Goal: Check status: Check status

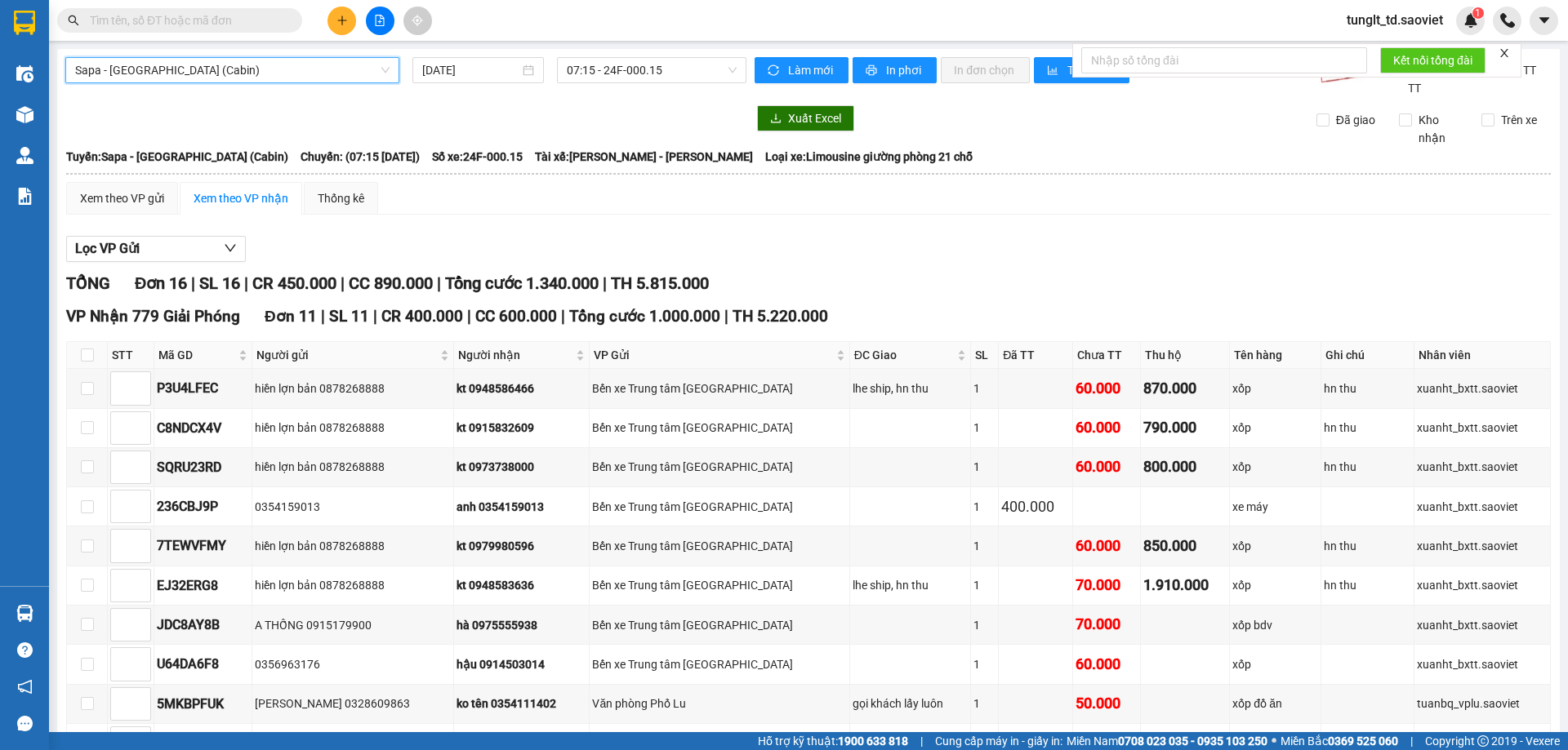
drag, startPoint x: 335, startPoint y: 87, endPoint x: 330, endPoint y: 80, distance: 8.6
click at [333, 84] on div "Sapa - [GEOGRAPHIC_DATA] (Cabin) Sapa - [GEOGRAPHIC_DATA] ([GEOGRAPHIC_DATA]) […" at bounding box center [406, 77] width 681 height 40
click at [330, 80] on span "Sapa - [GEOGRAPHIC_DATA] (Cabin)" at bounding box center [232, 70] width 315 height 25
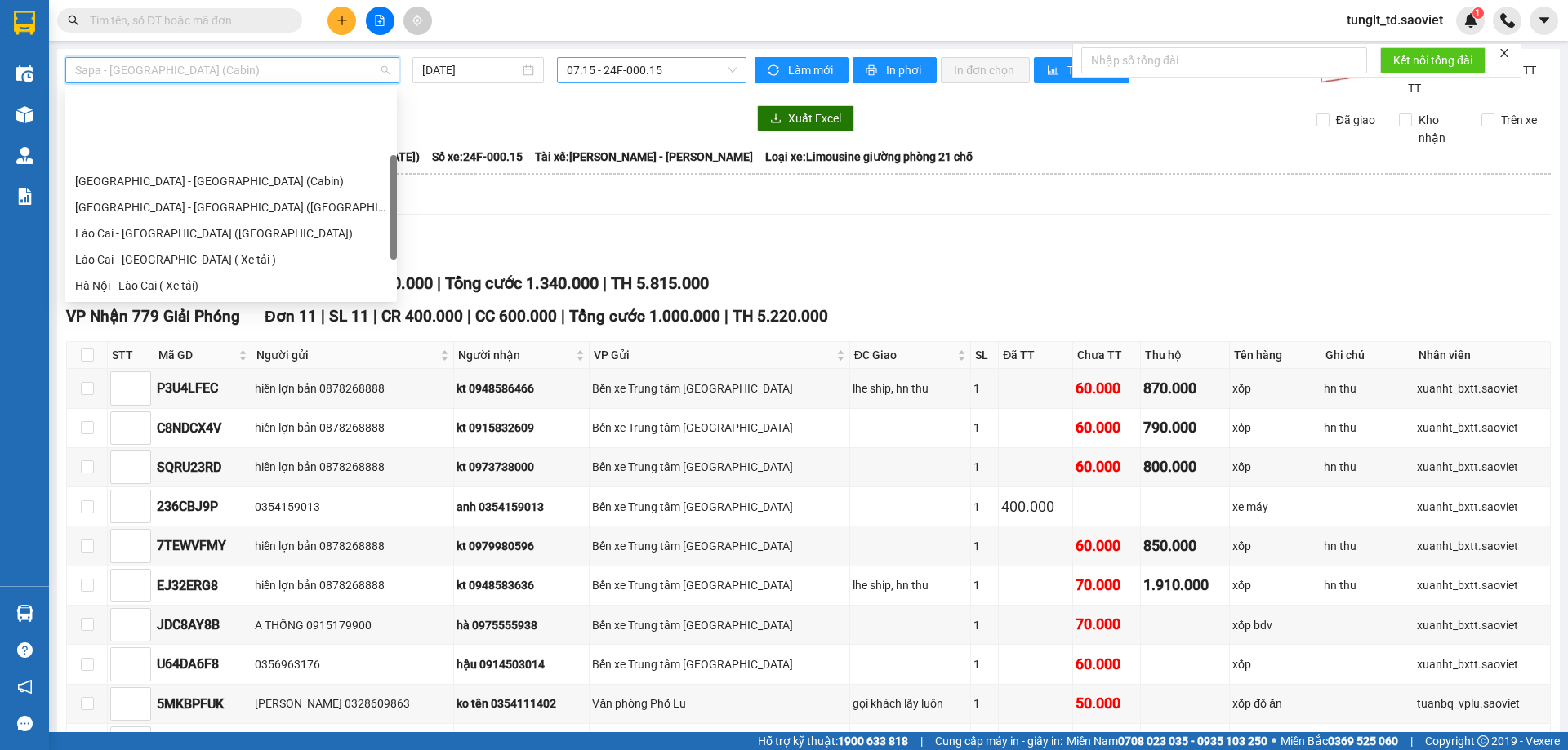
click at [597, 71] on span "07:15 - 24F-000.15" at bounding box center [651, 70] width 170 height 25
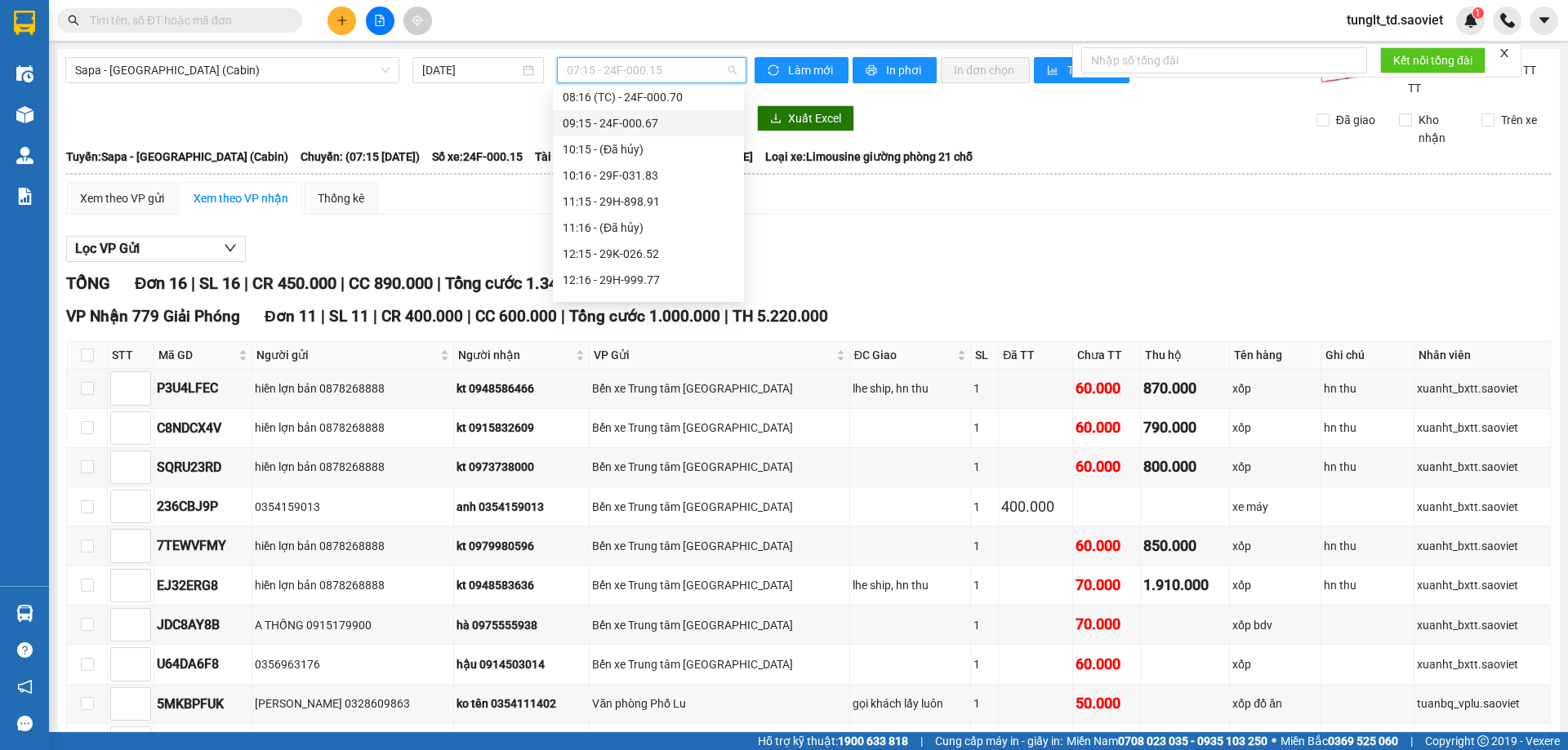
scroll to position [163, 0]
click at [664, 102] on div "10:16 - 29F-031.83" at bounding box center [648, 96] width 171 height 18
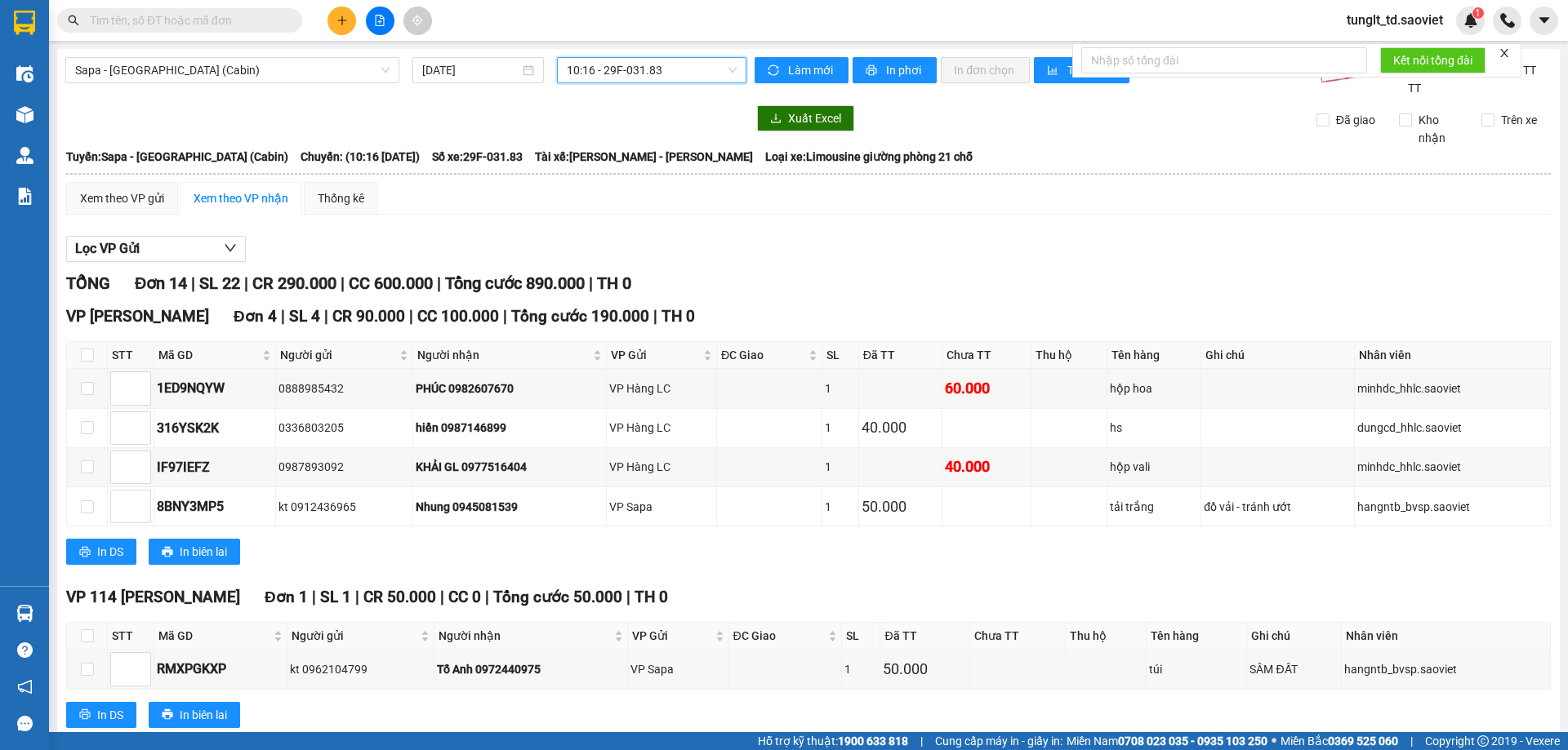
click at [652, 72] on span "10:16 - 29F-031.83" at bounding box center [651, 70] width 170 height 25
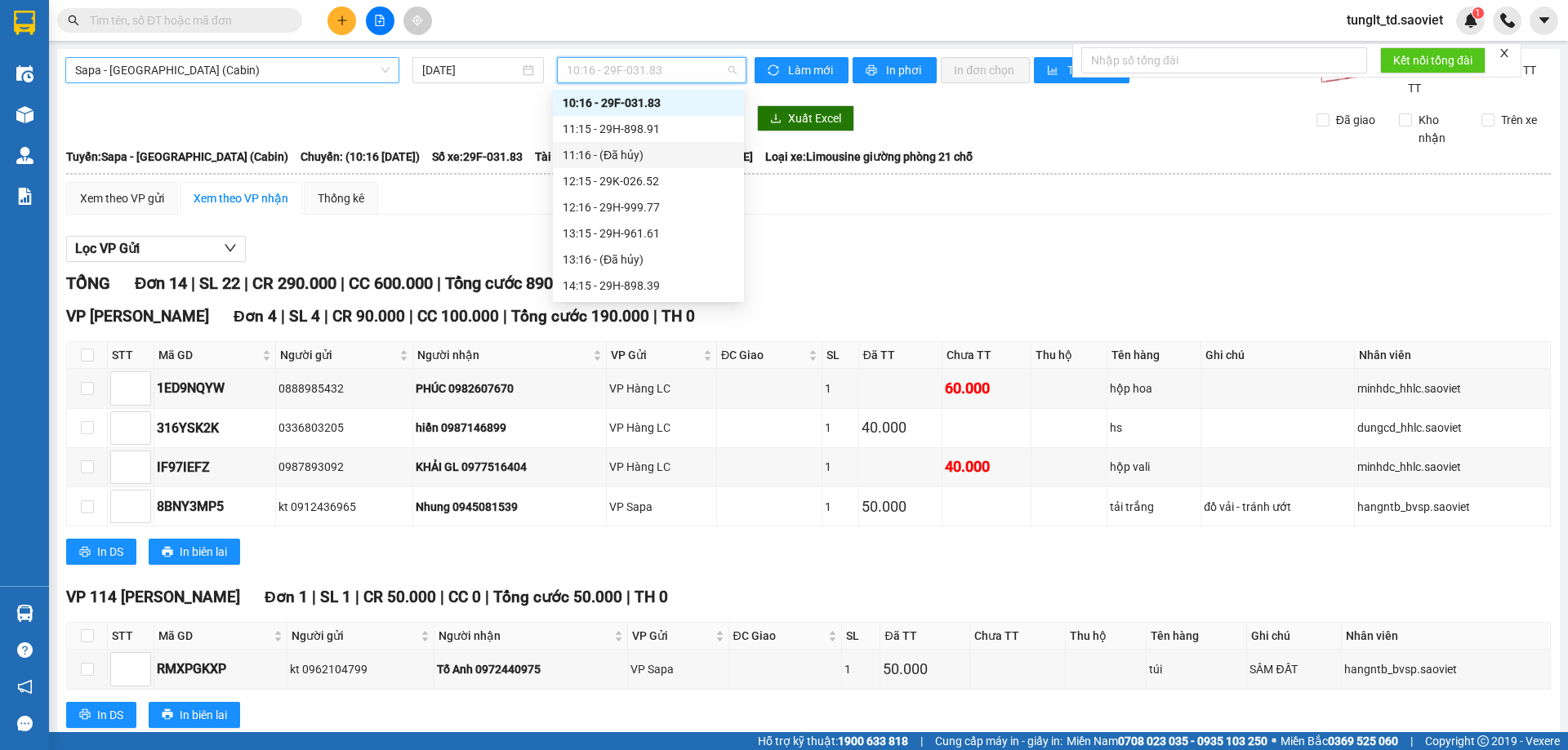
click at [339, 60] on span "Sapa - [GEOGRAPHIC_DATA] (Cabin)" at bounding box center [232, 70] width 315 height 25
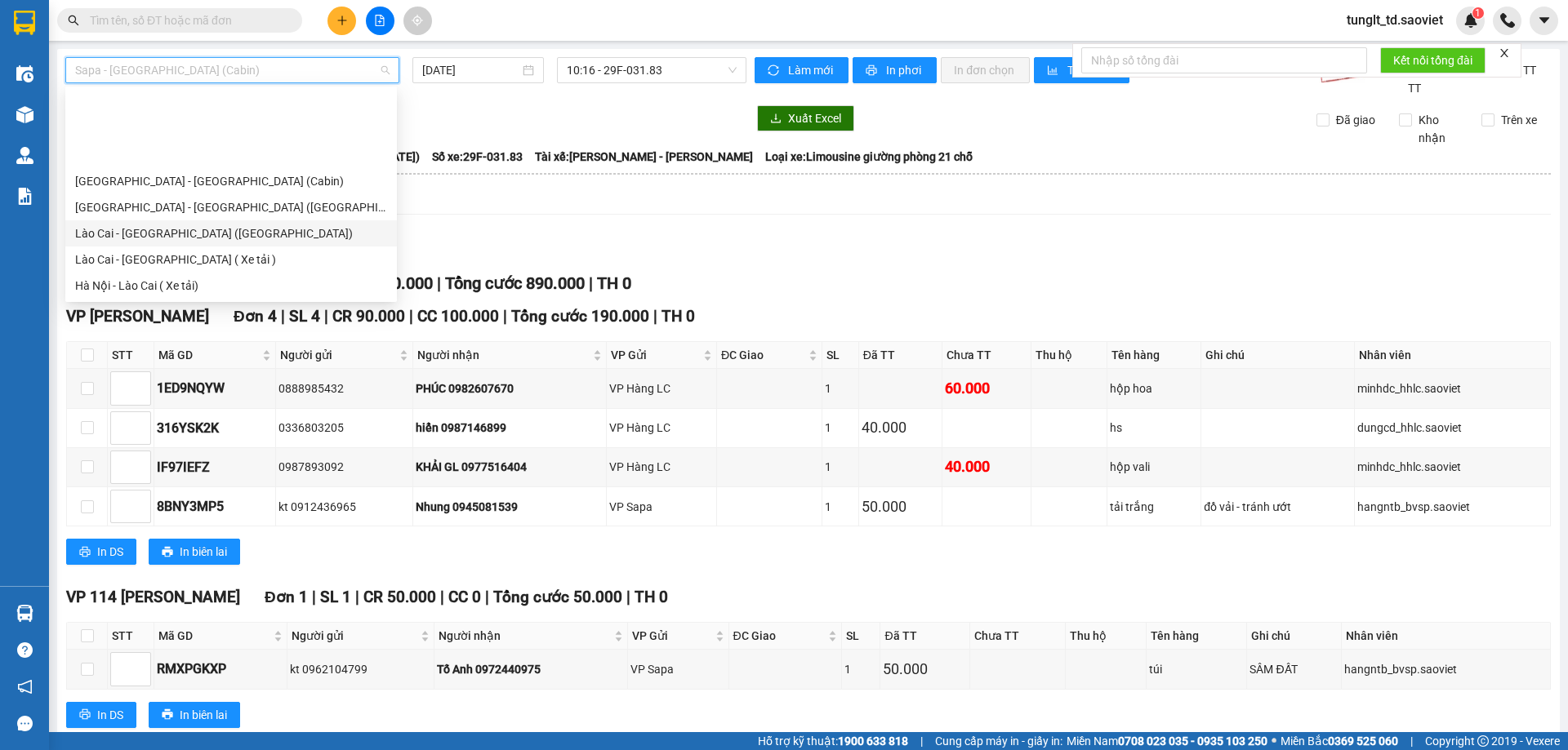
click at [155, 224] on div "Lào Cai - [GEOGRAPHIC_DATA] ([GEOGRAPHIC_DATA])" at bounding box center [231, 233] width 312 height 18
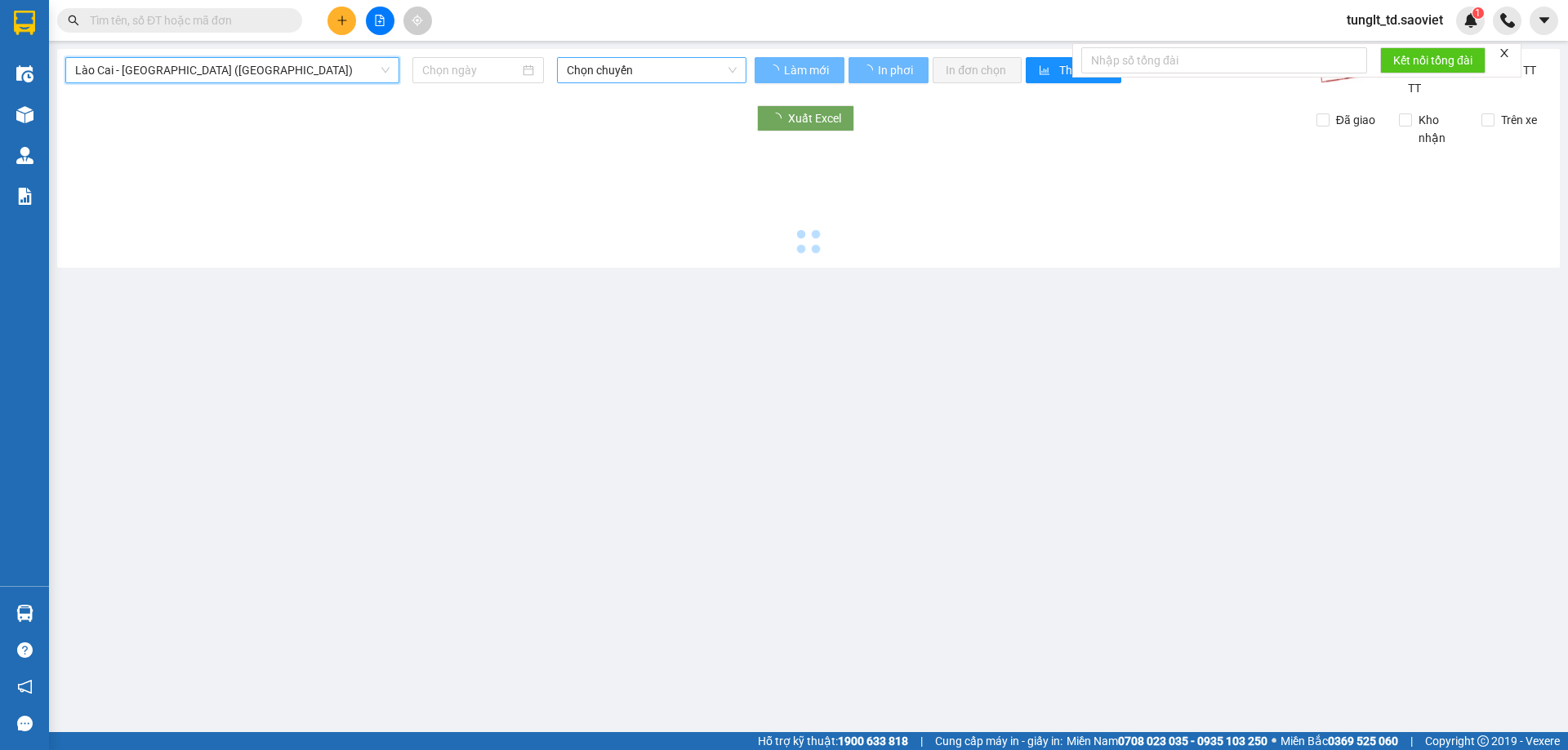
type input "[DATE]"
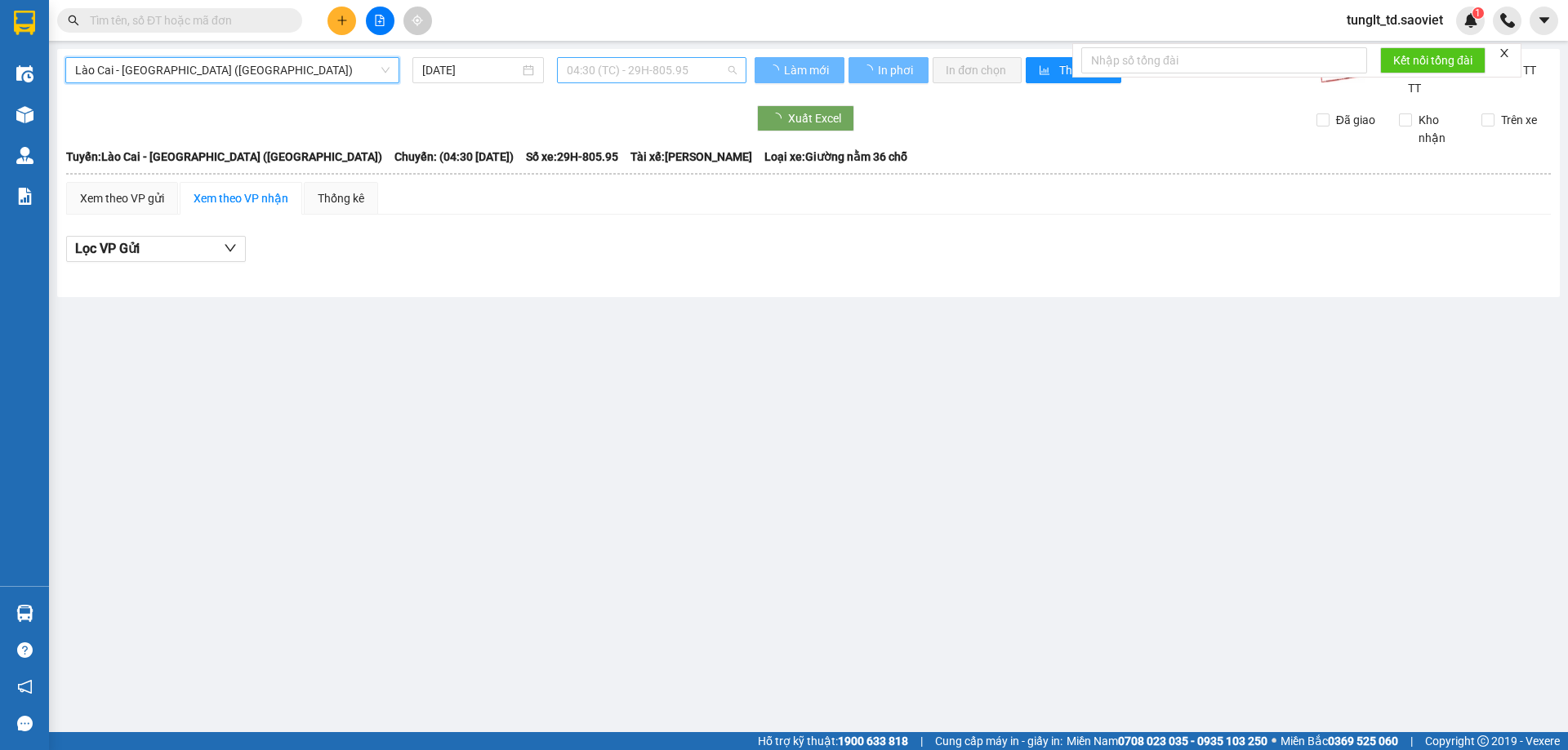
click at [635, 72] on span "04:30 (TC) - 29H-805.95" at bounding box center [651, 70] width 170 height 25
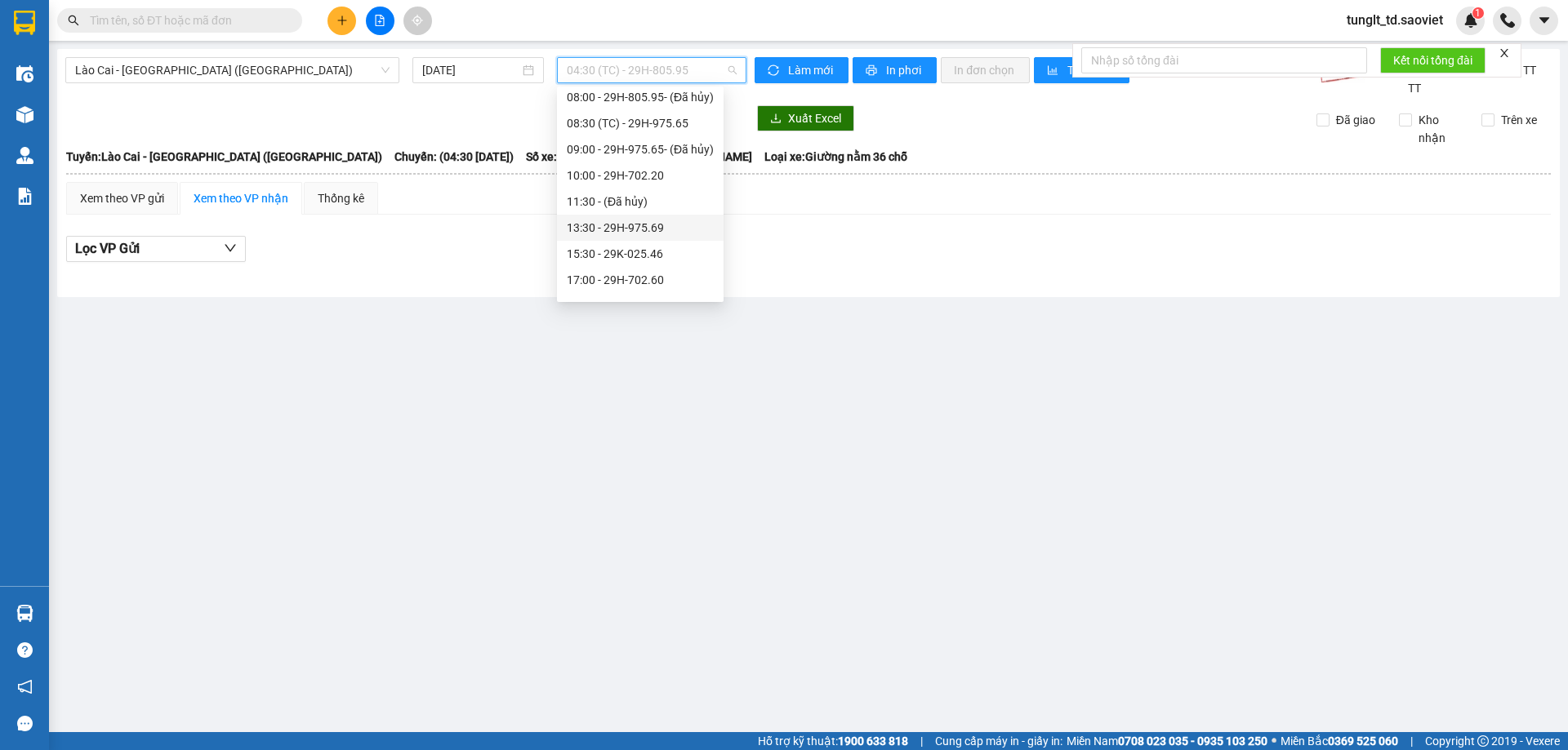
scroll to position [209, 0]
click at [661, 185] on div "13:30 - 29H-975.69" at bounding box center [640, 181] width 147 height 18
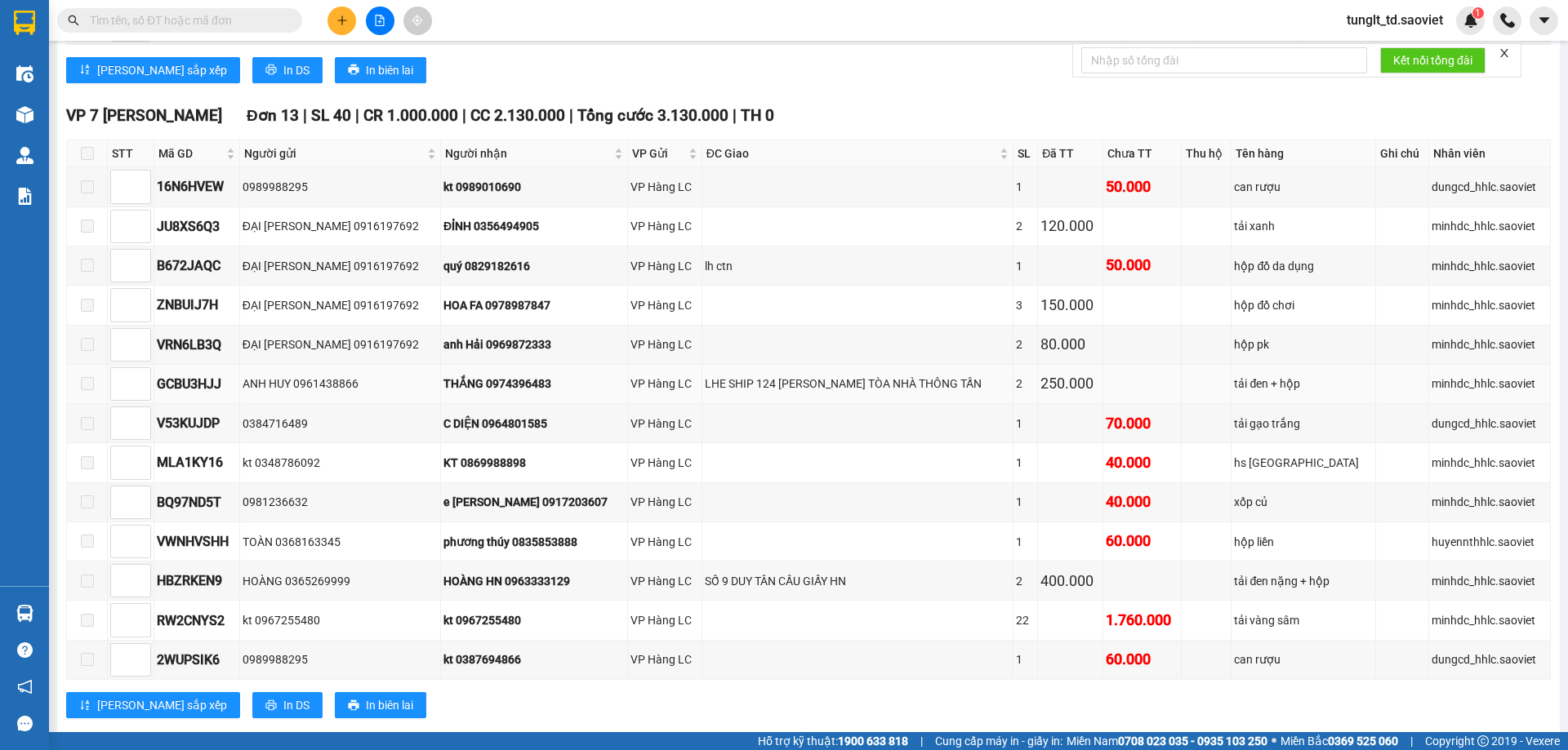
scroll to position [396, 0]
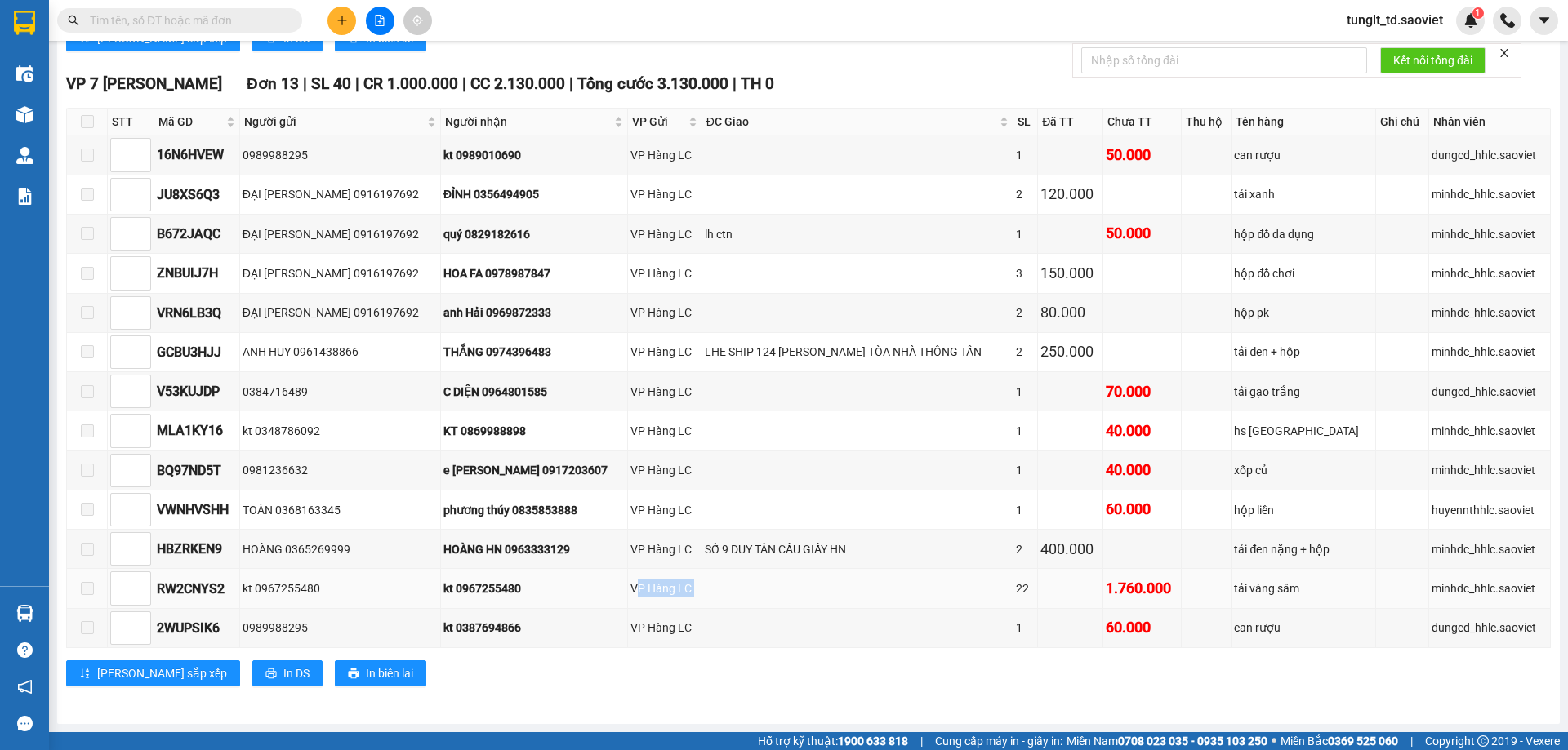
drag, startPoint x: 600, startPoint y: 589, endPoint x: 678, endPoint y: 590, distance: 78.0
click at [678, 590] on tr "RW2CNYS2 kt 0967255480 kt 0967255480 VP Hàng LC 22 1.760.000 tải vàng sâm minhd…" at bounding box center [808, 588] width 1484 height 39
click at [703, 590] on td at bounding box center [859, 588] width 312 height 39
drag, startPoint x: 590, startPoint y: 591, endPoint x: 676, endPoint y: 591, distance: 86.0
click at [676, 591] on tr "RW2CNYS2 kt 0967255480 kt 0967255480 VP Hàng LC 22 1.760.000 tải vàng sâm minhd…" at bounding box center [808, 588] width 1484 height 39
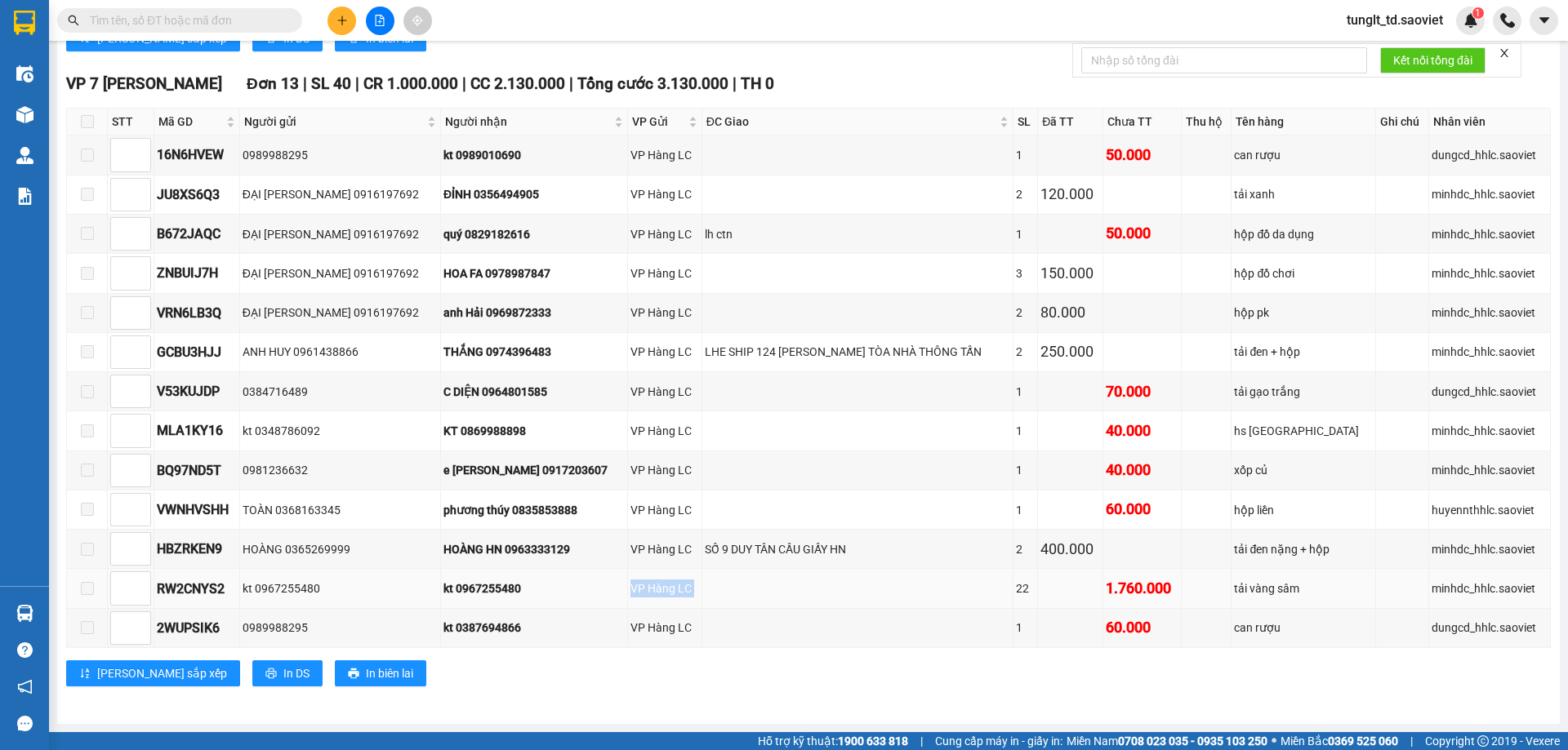
click at [703, 591] on td at bounding box center [859, 588] width 312 height 39
drag, startPoint x: 591, startPoint y: 548, endPoint x: 659, endPoint y: 548, distance: 68.0
click at [659, 548] on tr "HBZRKEN9 HOÀNG 0365269999 HOÀNG HN 0963333129 VP Hàng LC SỐ 9 DUY TÂN CẦU GIẤY …" at bounding box center [808, 549] width 1484 height 39
click at [703, 579] on td at bounding box center [859, 588] width 312 height 39
drag, startPoint x: 1089, startPoint y: 585, endPoint x: 1169, endPoint y: 585, distance: 80.0
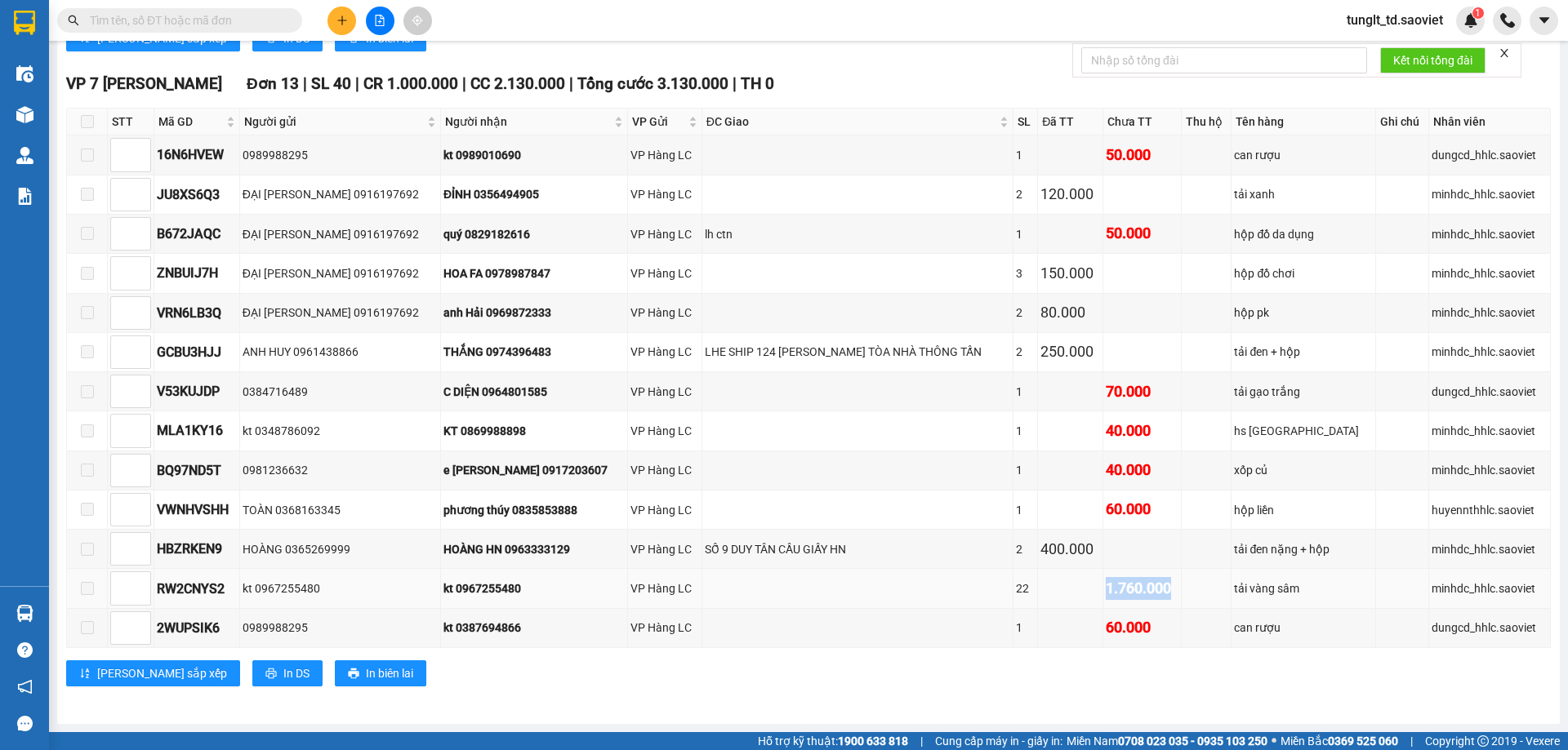
click at [1169, 585] on td "1.760.000" at bounding box center [1143, 588] width 78 height 39
click at [1169, 600] on div "1.760.000" at bounding box center [1142, 588] width 72 height 23
drag, startPoint x: 1078, startPoint y: 585, endPoint x: 1166, endPoint y: 587, distance: 88.0
click at [1166, 587] on tr "RW2CNYS2 kt 0967255480 kt 0967255480 VP Hàng LC 22 1.760.000 tải vàng sâm minhd…" at bounding box center [808, 588] width 1484 height 39
click at [1171, 596] on div "1.760.000" at bounding box center [1142, 588] width 72 height 23
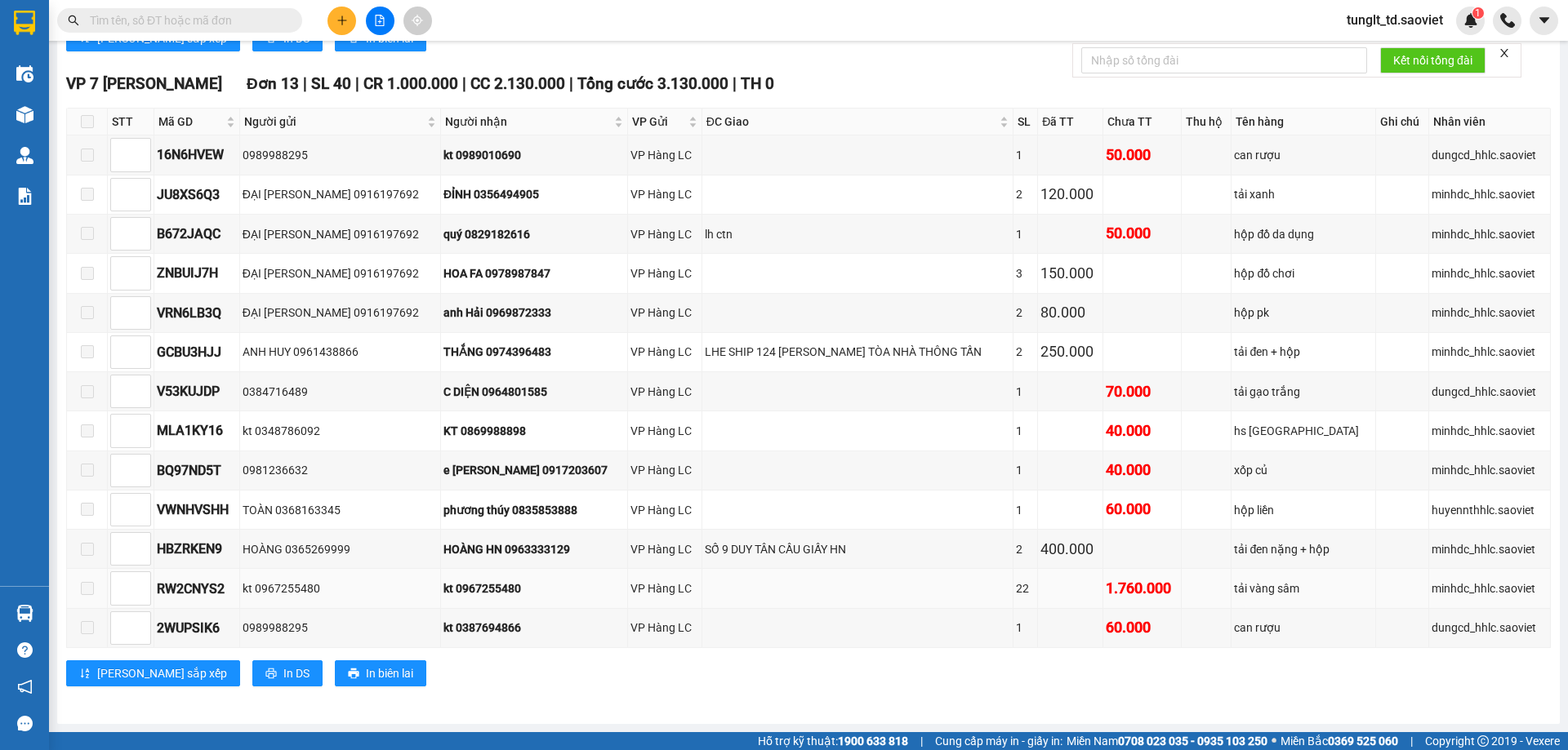
click at [1077, 600] on td at bounding box center [1071, 588] width 65 height 39
drag, startPoint x: 994, startPoint y: 588, endPoint x: 1032, endPoint y: 588, distance: 38.0
click at [1032, 588] on tr "RW2CNYS2 kt 0967255480 kt 0967255480 VP Hàng LC 22 1.760.000 tải vàng sâm minhd…" at bounding box center [808, 588] width 1484 height 39
click at [1046, 596] on td at bounding box center [1071, 588] width 65 height 39
drag, startPoint x: 1089, startPoint y: 587, endPoint x: 1184, endPoint y: 606, distance: 96.9
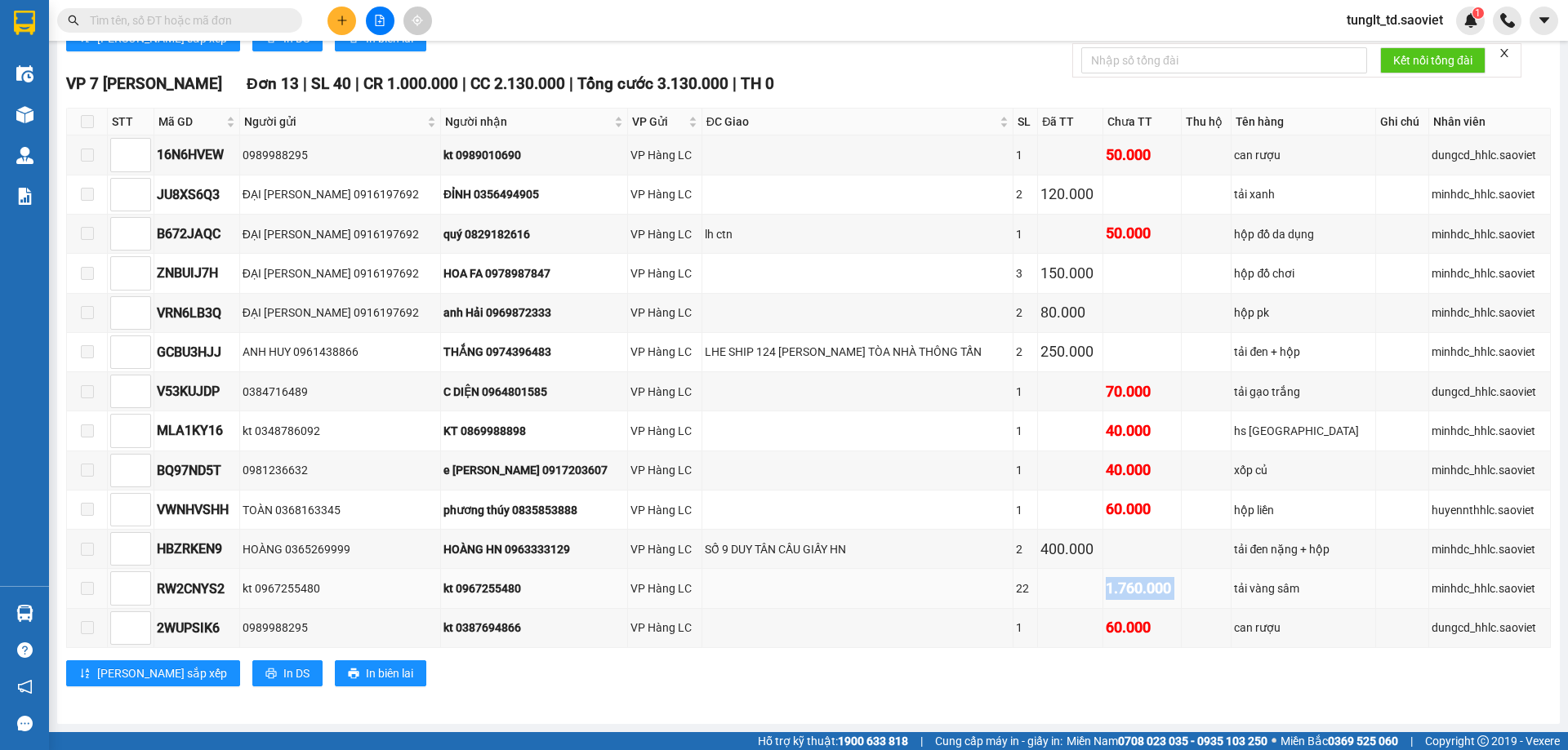
click at [1184, 589] on tr "RW2CNYS2 kt 0967255480 kt 0967255480 VP Hàng LC 22 1.760.000 tải vàng sâm minhd…" at bounding box center [808, 588] width 1484 height 39
click at [1183, 607] on td at bounding box center [1207, 588] width 50 height 39
click at [1220, 589] on td at bounding box center [1207, 588] width 50 height 39
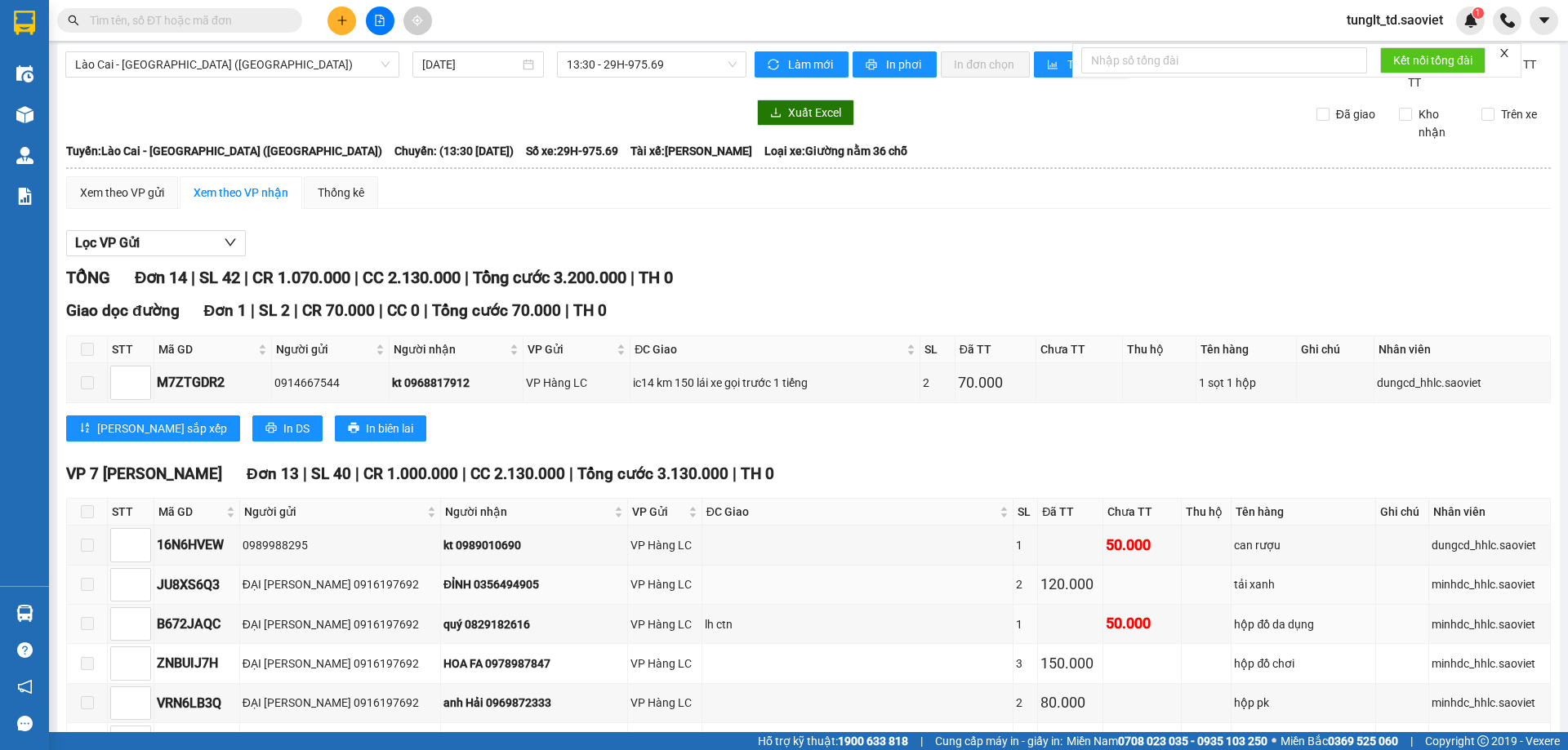
scroll to position [0, 0]
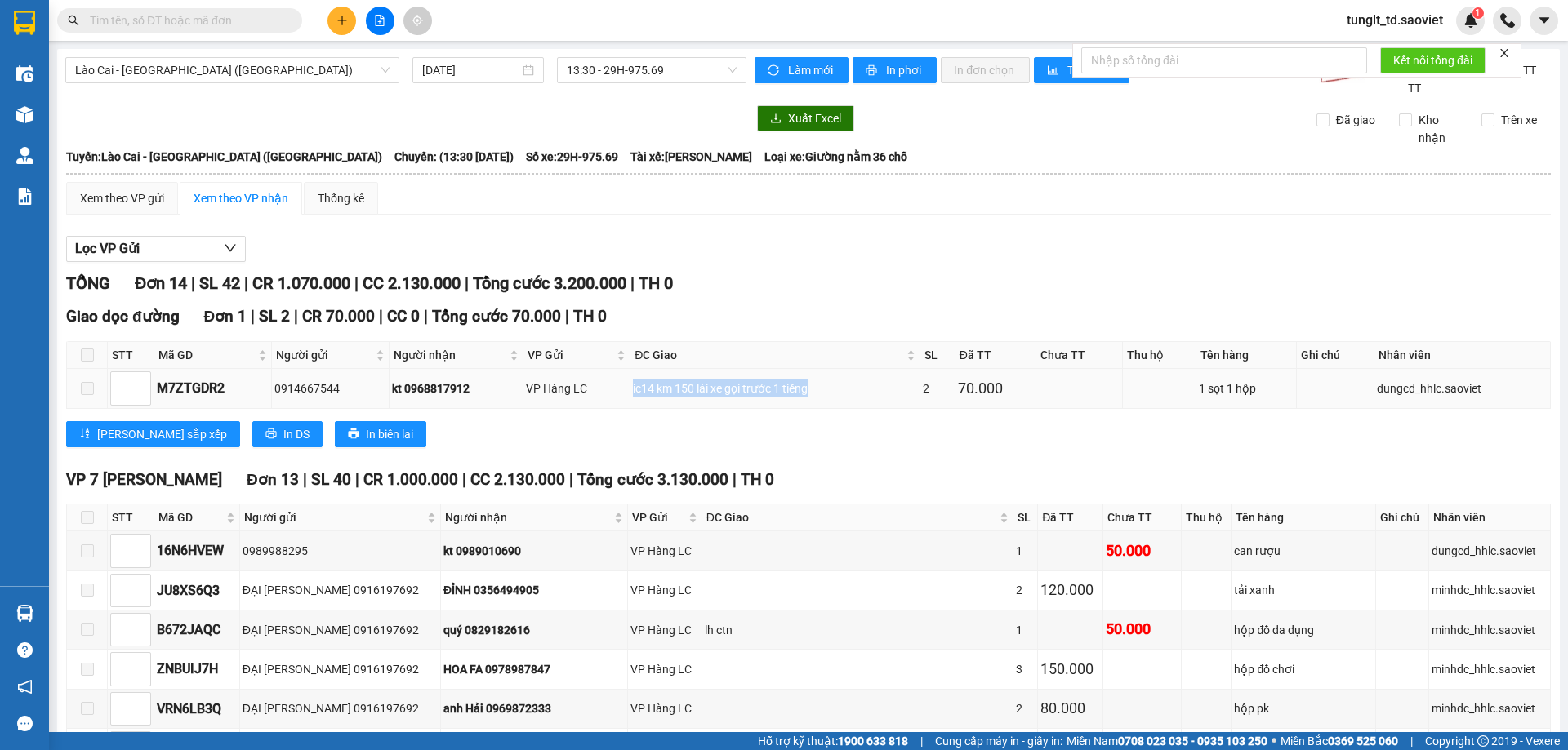
drag, startPoint x: 632, startPoint y: 385, endPoint x: 842, endPoint y: 391, distance: 210.1
click at [842, 391] on tr "M7ZTGDR2 0914667544 kt 0968817912 VP Hàng LC ic14 km 150 lái xe gọi trước 1 tiế…" at bounding box center [808, 388] width 1484 height 39
click at [893, 432] on div "[PERSON_NAME] sắp xếp In DS In biên lai" at bounding box center [809, 433] width 1485 height 26
drag, startPoint x: 631, startPoint y: 385, endPoint x: 830, endPoint y: 393, distance: 199.2
click at [830, 393] on tr "M7ZTGDR2 0914667544 kt 0968817912 VP Hàng LC ic14 km 150 lái xe gọi trước 1 tiế…" at bounding box center [808, 388] width 1484 height 39
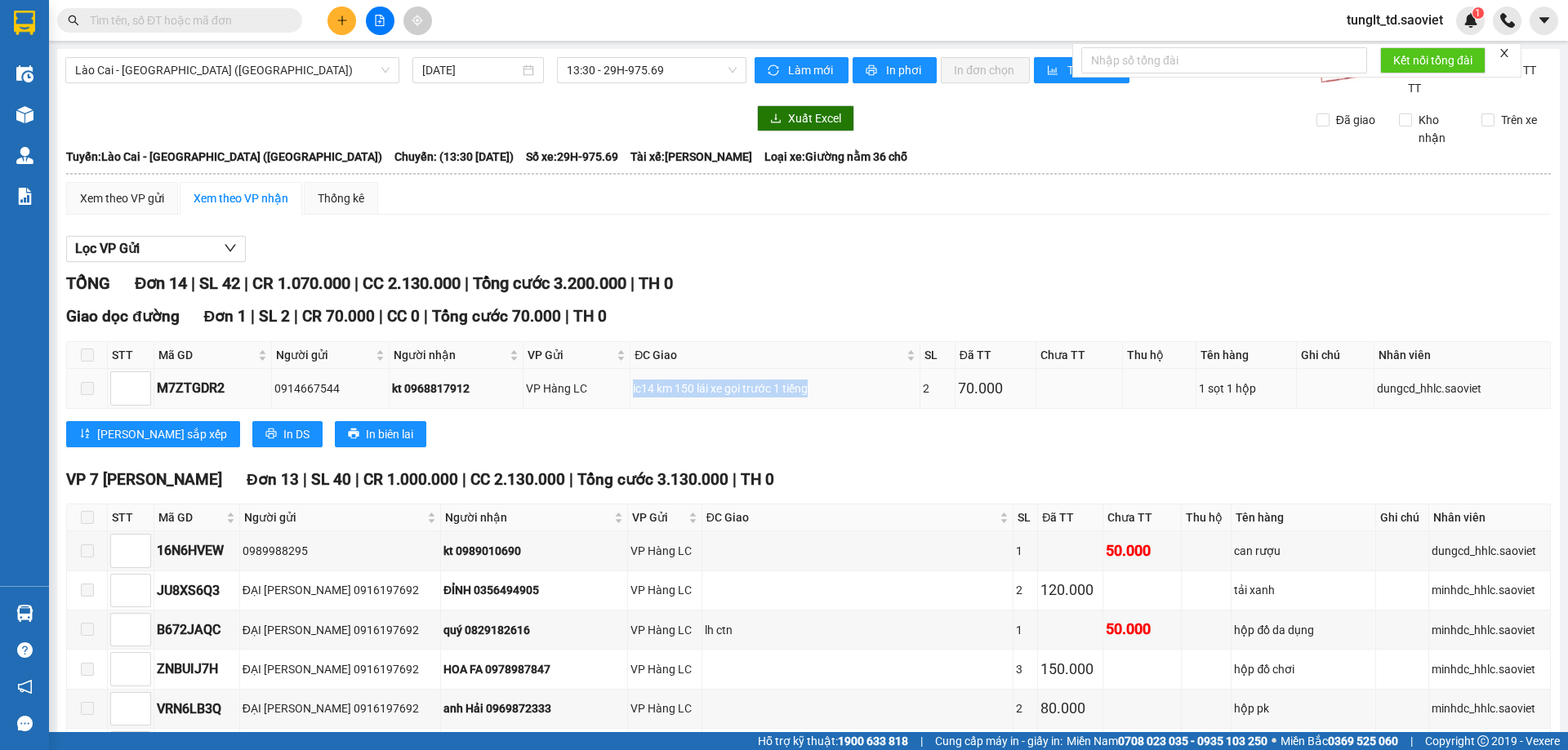
click at [830, 393] on div "ic14 km 150 lái xe gọi trước 1 tiếng" at bounding box center [775, 388] width 283 height 18
click at [1504, 51] on icon "close" at bounding box center [1504, 53] width 9 height 9
